Goal: Information Seeking & Learning: Check status

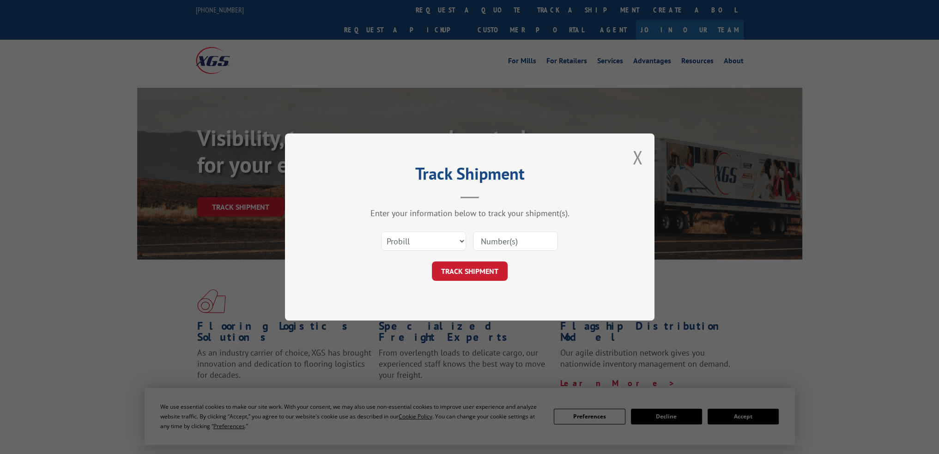
click at [449, 240] on select "Select category... Probill BOL PO" at bounding box center [423, 240] width 85 height 19
select select "bol"
click at [381, 231] on select "Select category... Probill BOL PO" at bounding box center [423, 240] width 85 height 19
drag, startPoint x: 502, startPoint y: 247, endPoint x: 497, endPoint y: 251, distance: 6.2
click at [502, 247] on input at bounding box center [515, 240] width 85 height 19
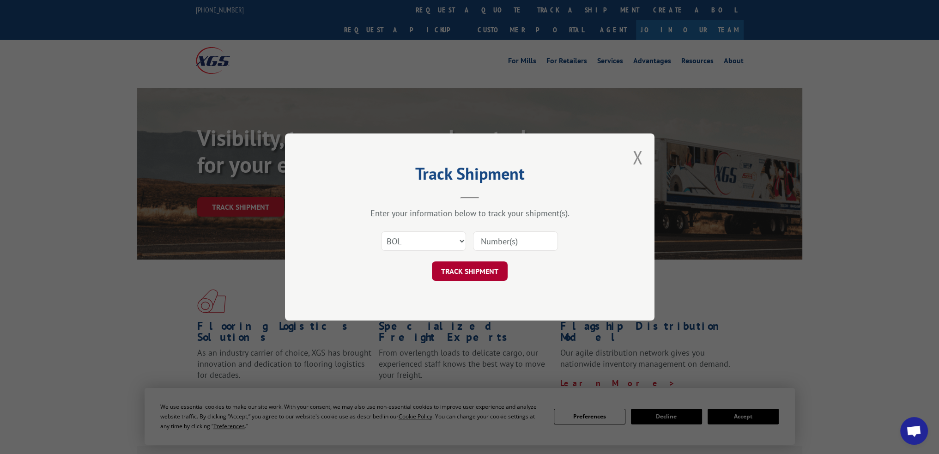
paste input "6EV5965"
type input "6EV5965"
click at [479, 264] on button "TRACK SHIPMENT" at bounding box center [470, 270] width 76 height 19
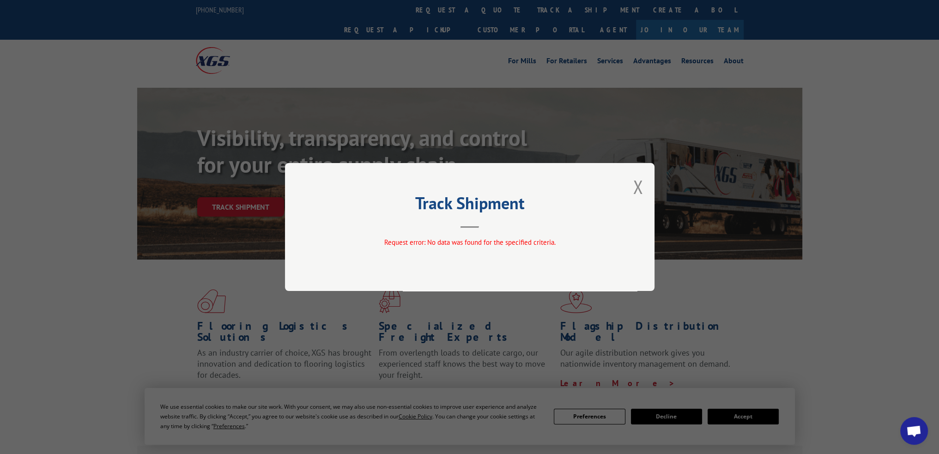
click at [626, 184] on div "Track Shipment Request error: No data was found for the specified criteria." at bounding box center [470, 227] width 370 height 128
click at [639, 182] on button "Close modal" at bounding box center [638, 187] width 10 height 24
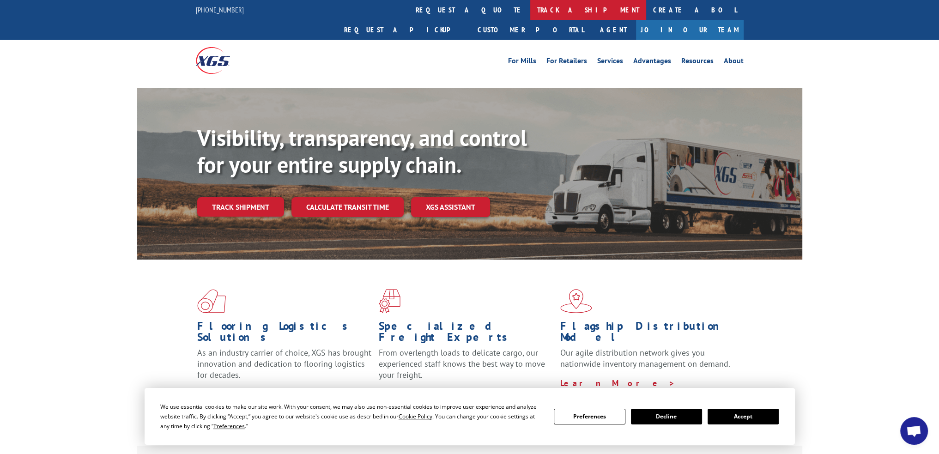
click at [530, 8] on link "track a shipment" at bounding box center [588, 10] width 116 height 20
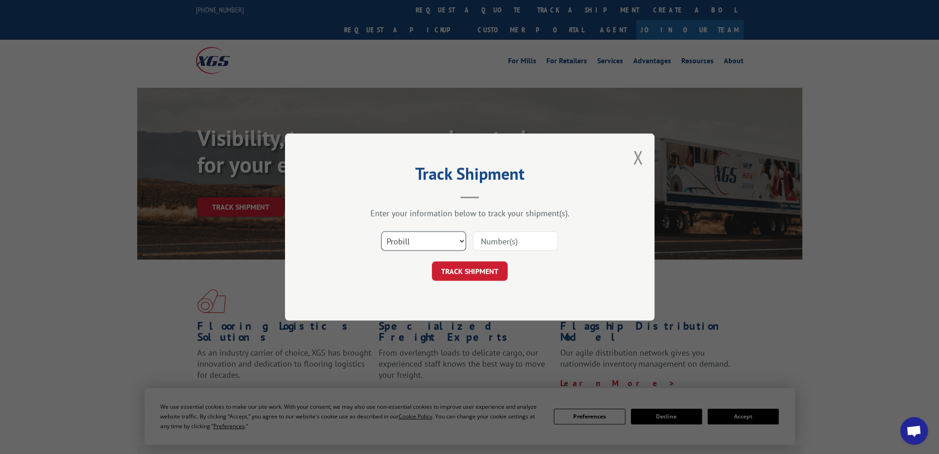
click at [425, 240] on select "Select category... Probill BOL PO" at bounding box center [423, 240] width 85 height 19
select select "bol"
click at [381, 231] on select "Select category... Probill BOL PO" at bounding box center [423, 240] width 85 height 19
click at [570, 237] on div "Select category... Probill BOL PO" at bounding box center [469, 241] width 277 height 30
drag, startPoint x: 530, startPoint y: 242, endPoint x: 478, endPoint y: 266, distance: 58.1
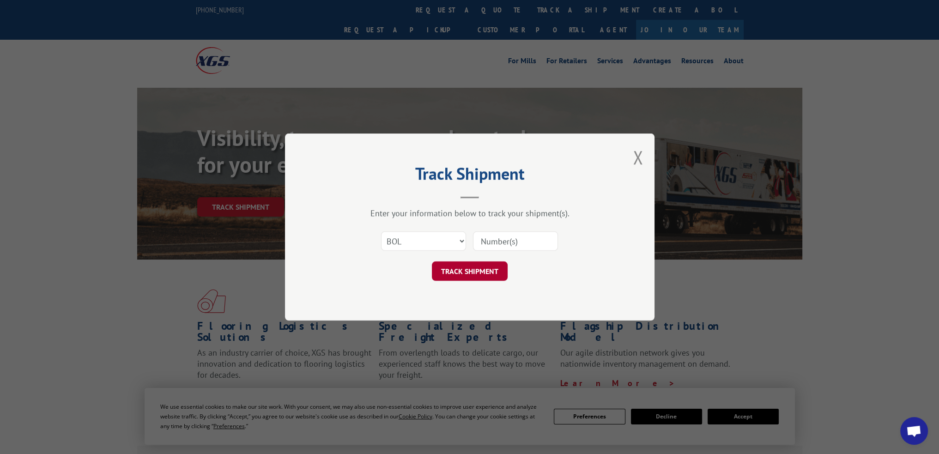
click at [530, 242] on input at bounding box center [515, 240] width 85 height 19
paste input "6EJ2442"
type input "6EJ2442"
click at [471, 272] on button "TRACK SHIPMENT" at bounding box center [470, 270] width 76 height 19
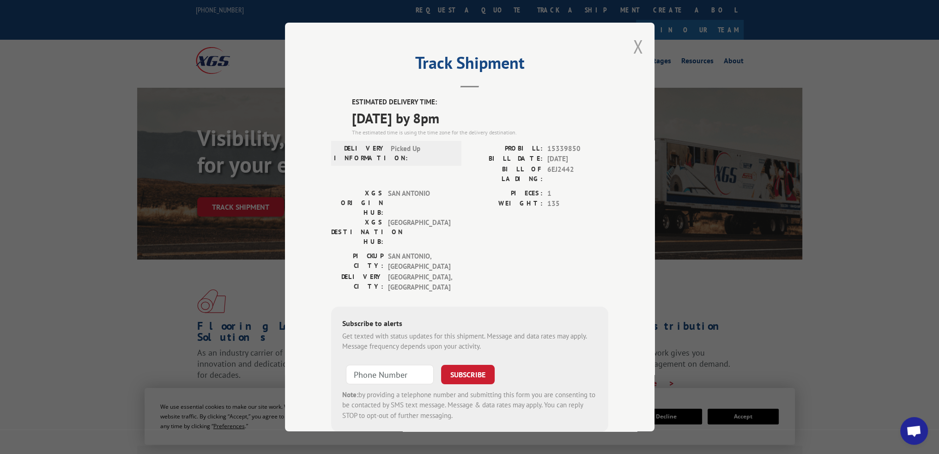
click at [633, 41] on button "Close modal" at bounding box center [638, 46] width 10 height 24
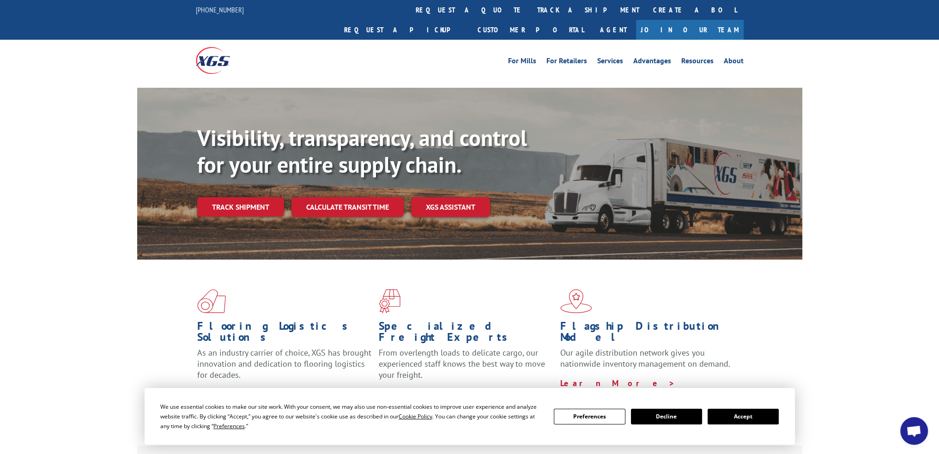
drag, startPoint x: 455, startPoint y: 9, endPoint x: 453, endPoint y: 14, distance: 5.6
click at [530, 9] on link "track a shipment" at bounding box center [588, 10] width 116 height 20
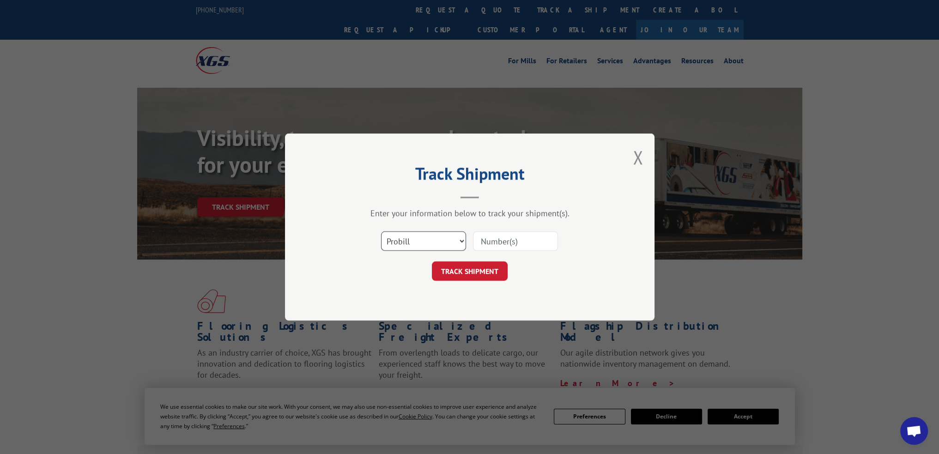
click at [431, 242] on select "Select category... Probill BOL PO" at bounding box center [423, 240] width 85 height 19
select select "bol"
click at [381, 231] on select "Select category... Probill BOL PO" at bounding box center [423, 240] width 85 height 19
click at [489, 253] on div "Select category... Probill BOL PO" at bounding box center [469, 241] width 277 height 30
drag, startPoint x: 494, startPoint y: 244, endPoint x: 488, endPoint y: 248, distance: 7.4
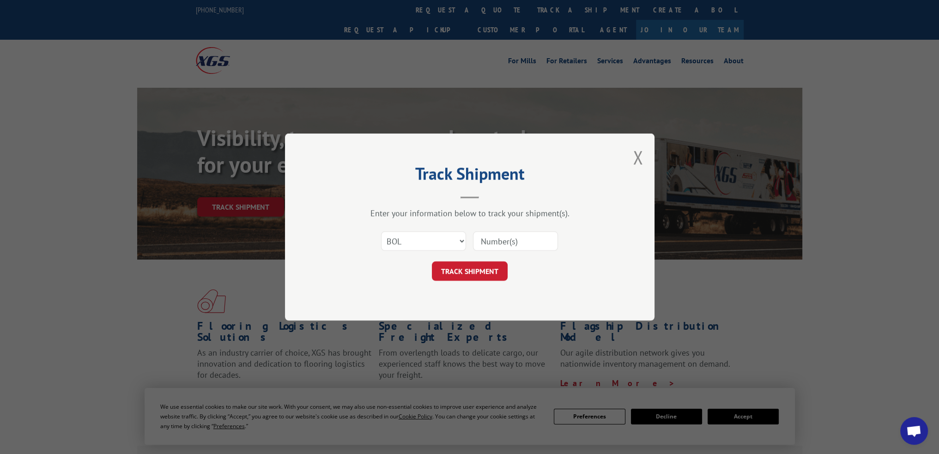
click at [494, 244] on input at bounding box center [515, 240] width 85 height 19
paste input "6EL6640"
type input "6EL6640"
click at [477, 265] on button "TRACK SHIPMENT" at bounding box center [470, 270] width 76 height 19
